Goal: Information Seeking & Learning: Learn about a topic

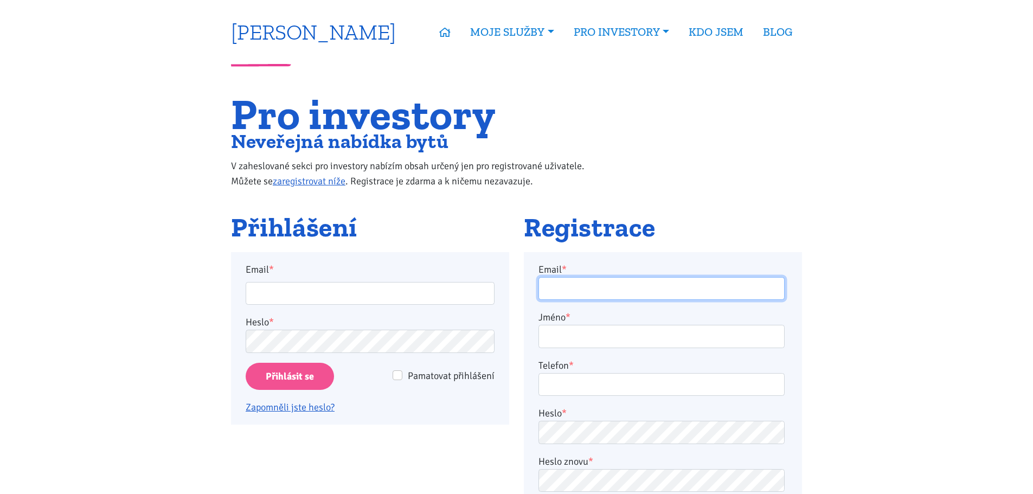
type input "bendovi1@seznam.cz"
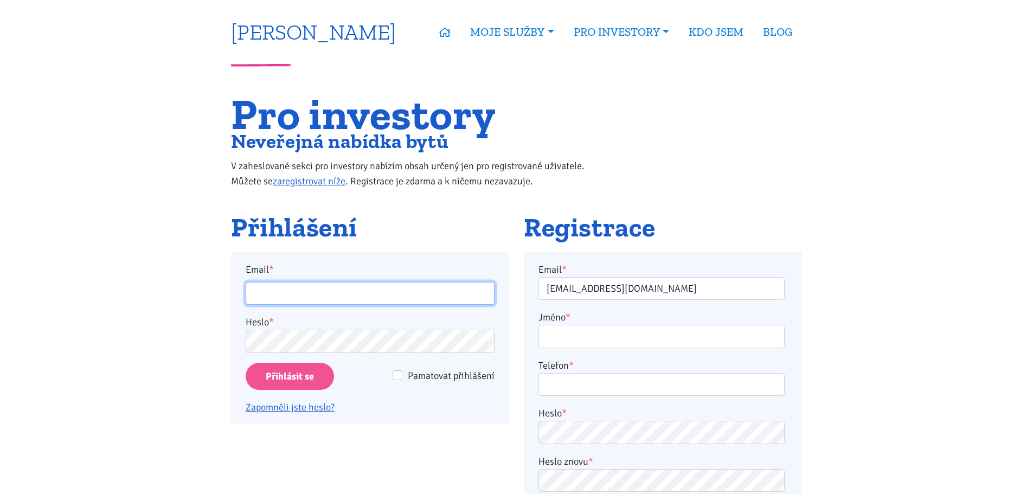
type input "bendovi1@seznam.cz"
click at [344, 35] on link "[PERSON_NAME]" at bounding box center [313, 31] width 165 height 21
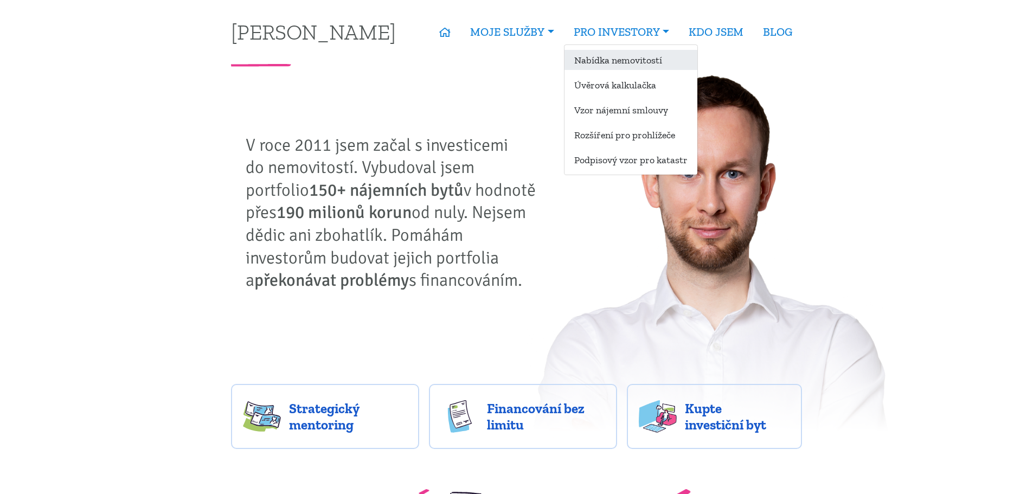
click at [634, 59] on link "Nabídka nemovitostí" at bounding box center [630, 60] width 133 height 20
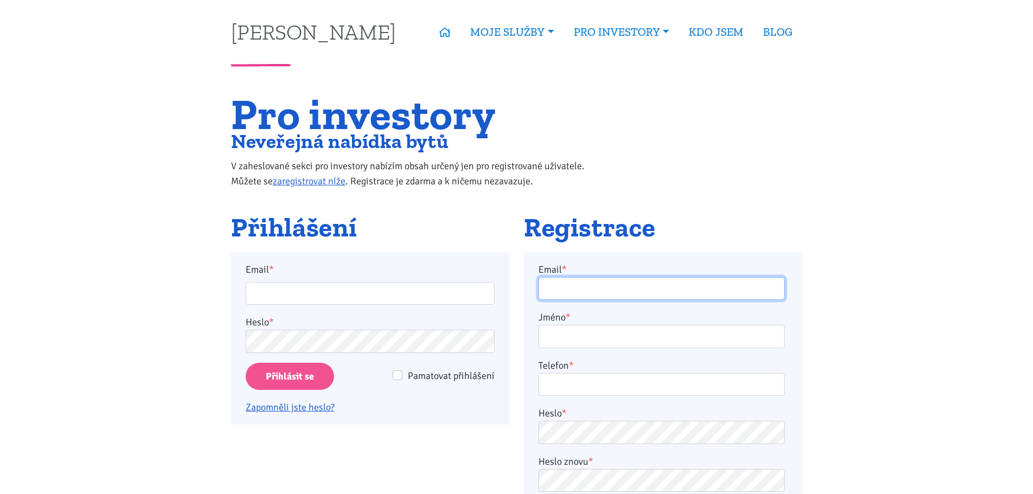
type input "[EMAIL_ADDRESS][DOMAIN_NAME]"
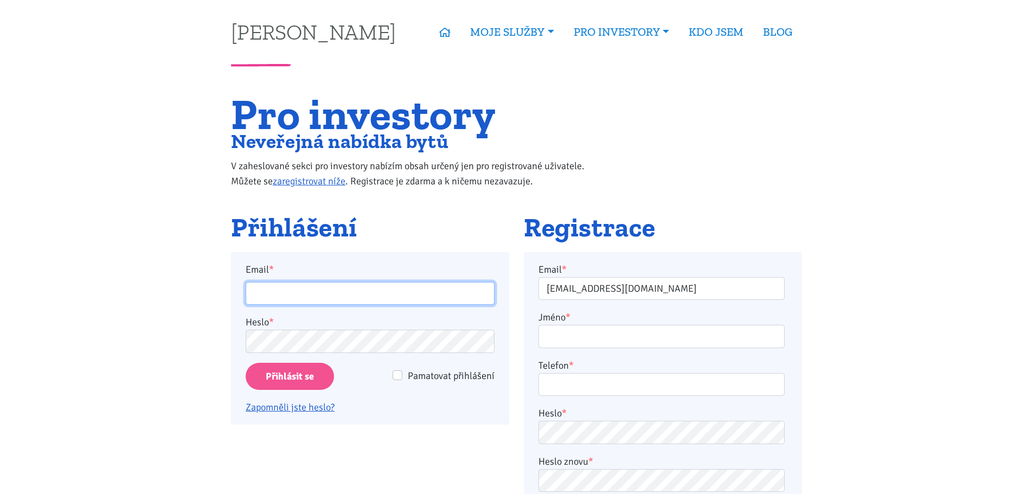
type input "[EMAIL_ADDRESS][DOMAIN_NAME]"
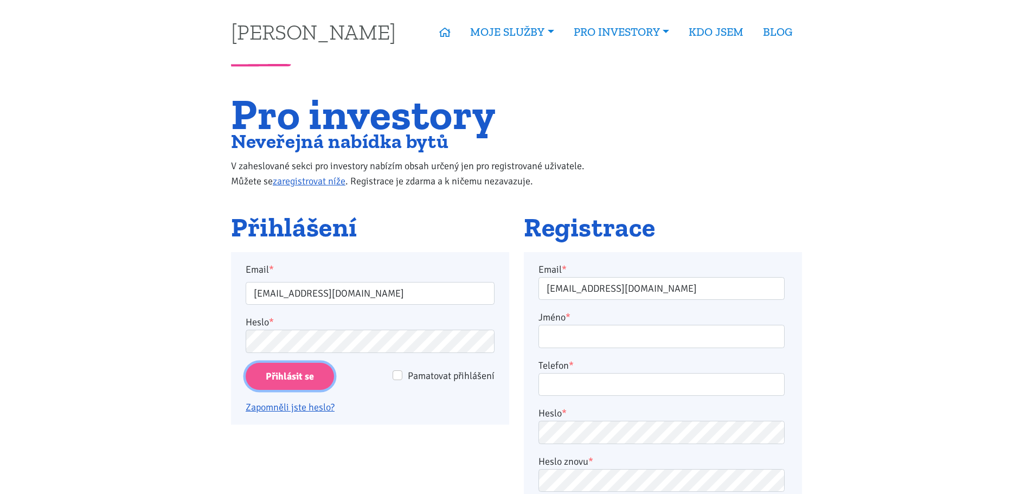
click at [297, 366] on input "Přihlásit se" at bounding box center [290, 377] width 88 height 28
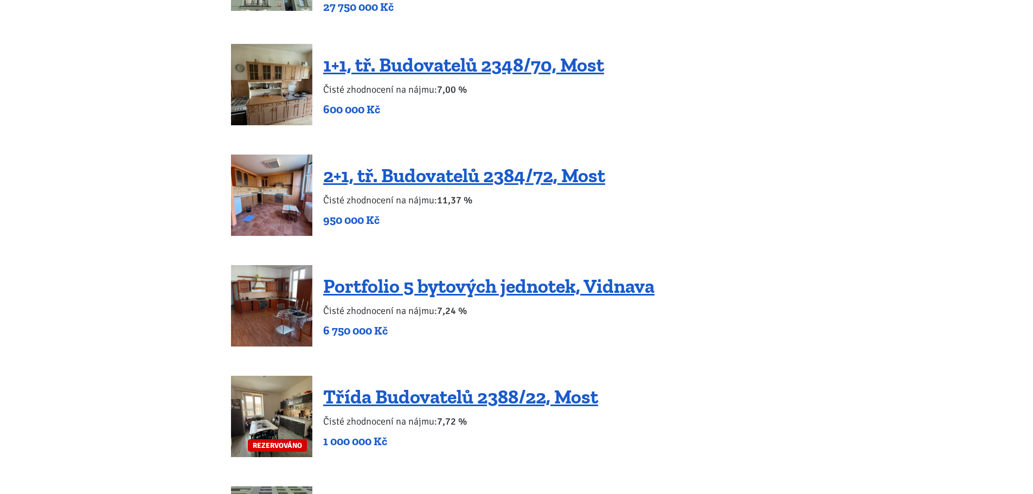
scroll to position [1995, 0]
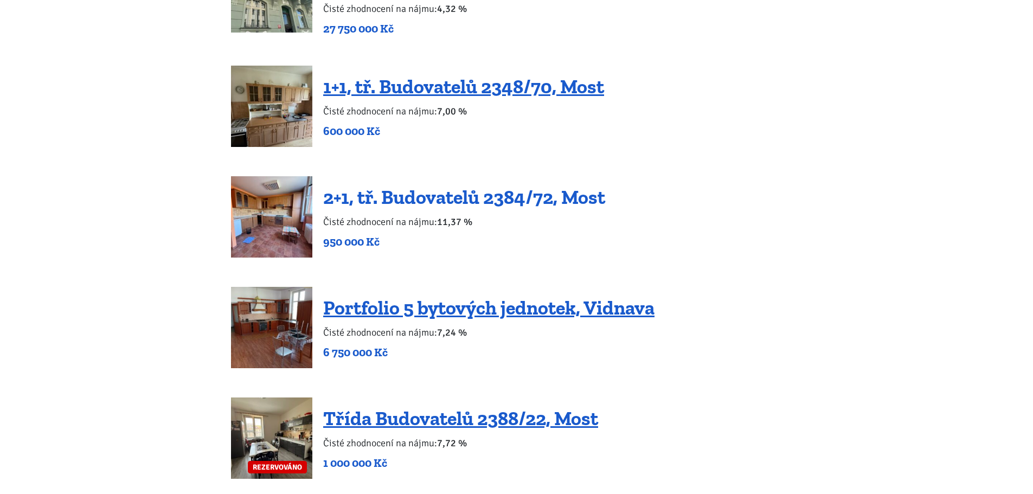
click at [393, 185] on link "2+1, tř. Budovatelů 2384/72, Most" at bounding box center [464, 196] width 282 height 23
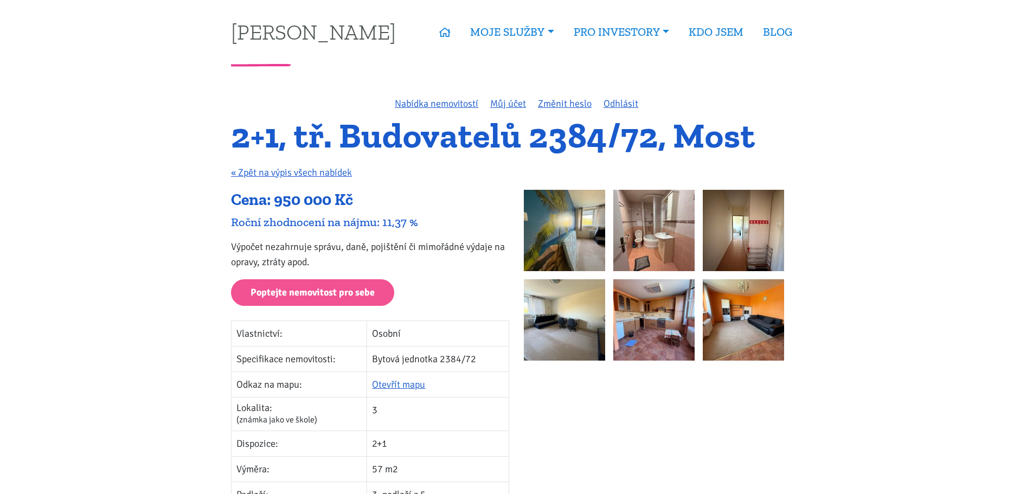
click at [558, 215] on img at bounding box center [564, 230] width 81 height 81
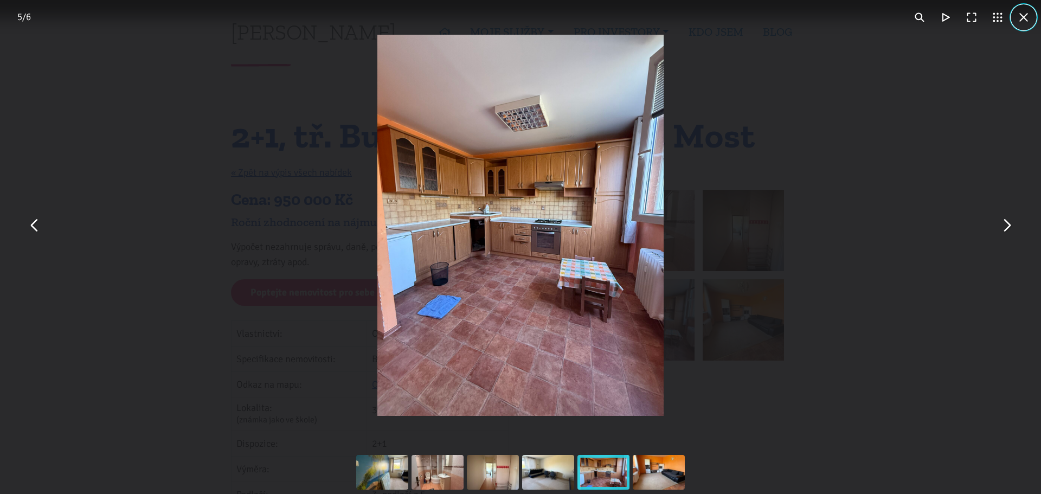
click at [1022, 22] on button "You can close this modal content with the ESC key" at bounding box center [1023, 17] width 26 height 26
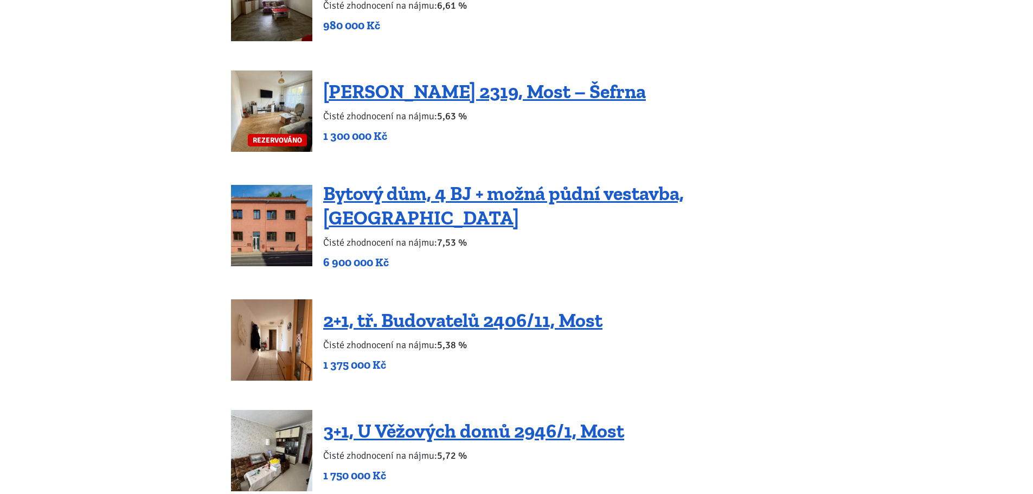
scroll to position [1409, 0]
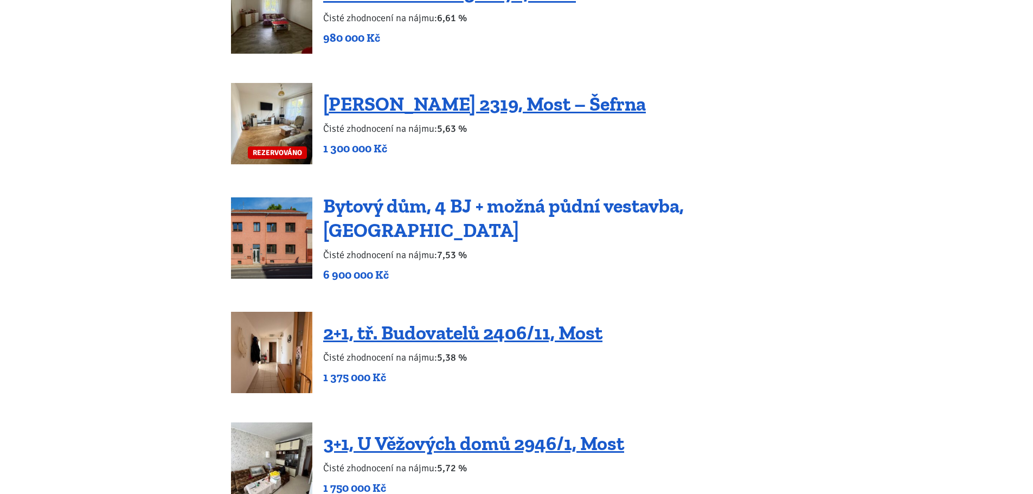
click at [638, 213] on link "Bytový dům, 4 BJ + možná půdní vestavba, [GEOGRAPHIC_DATA]" at bounding box center [503, 218] width 360 height 48
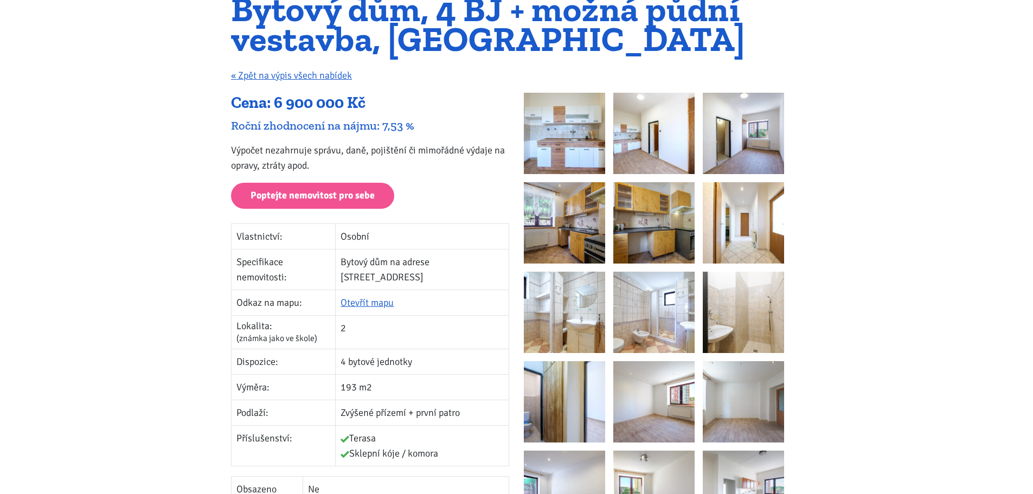
scroll to position [130, 0]
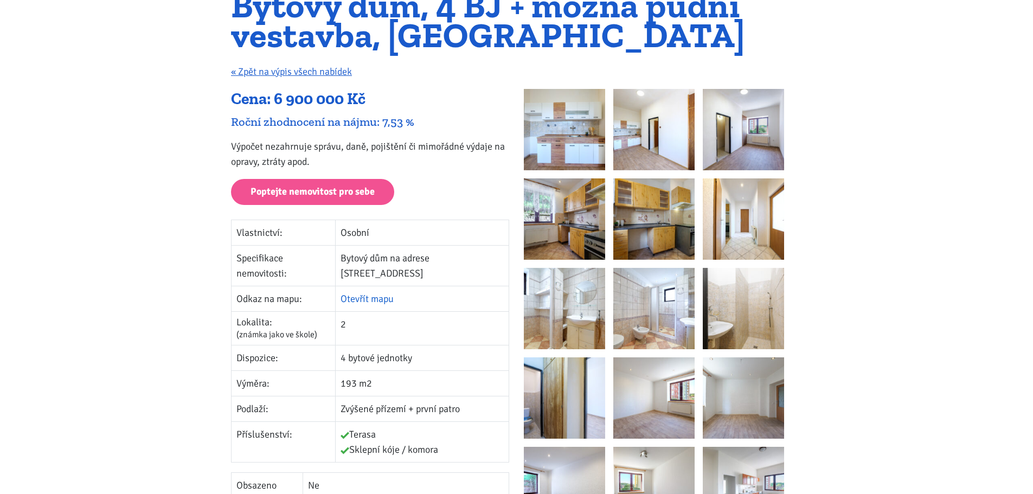
click at [384, 293] on link "Otevřít mapu" at bounding box center [366, 299] width 53 height 12
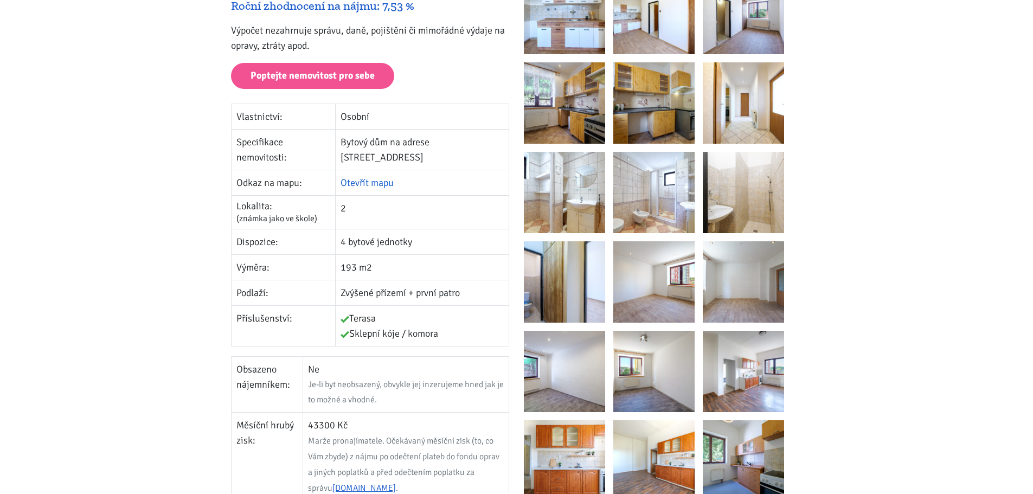
scroll to position [173, 0]
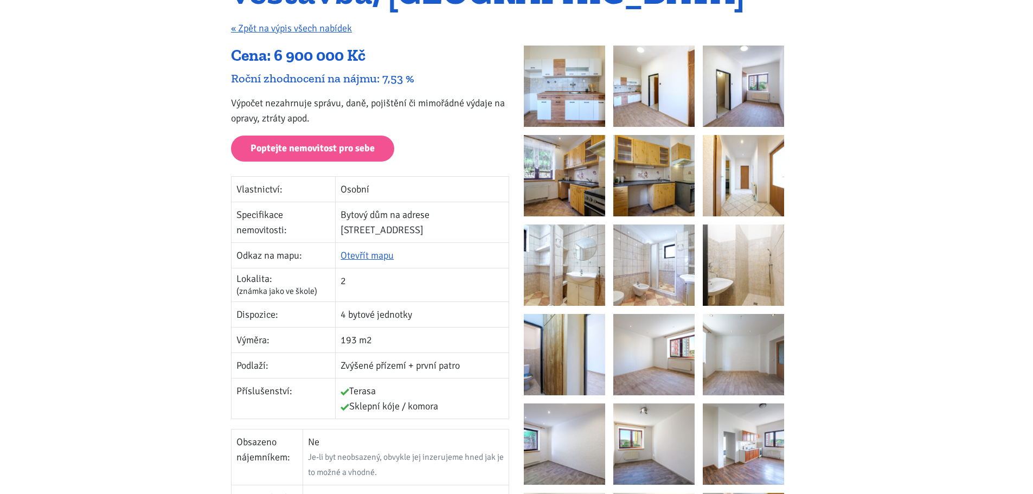
click at [562, 80] on img at bounding box center [564, 86] width 81 height 81
